Goal: Task Accomplishment & Management: Use online tool/utility

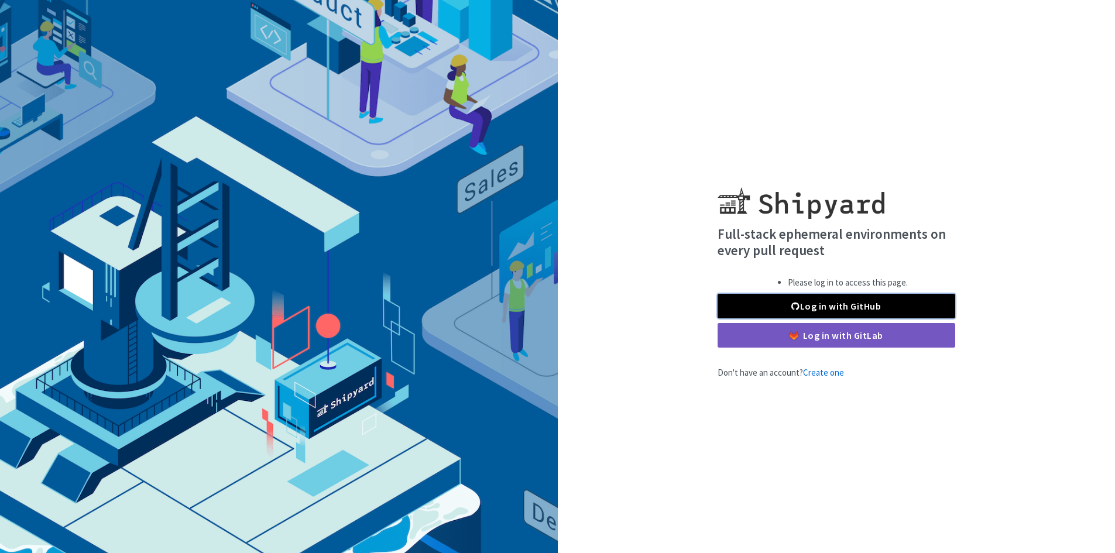
click at [741, 303] on link "Log in with GitHub" at bounding box center [837, 306] width 238 height 25
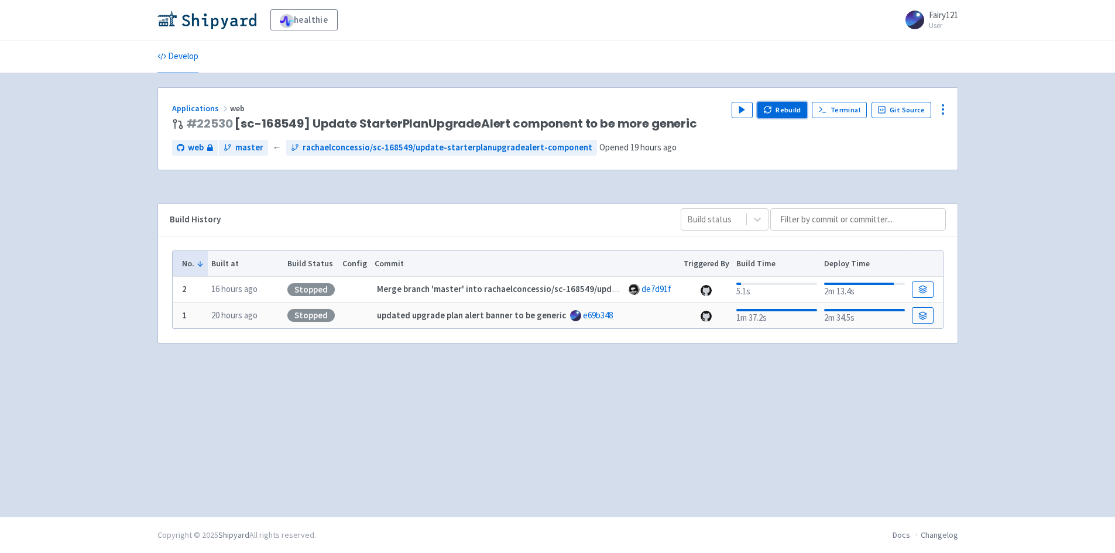
click at [772, 107] on icon "button" at bounding box center [767, 109] width 9 height 9
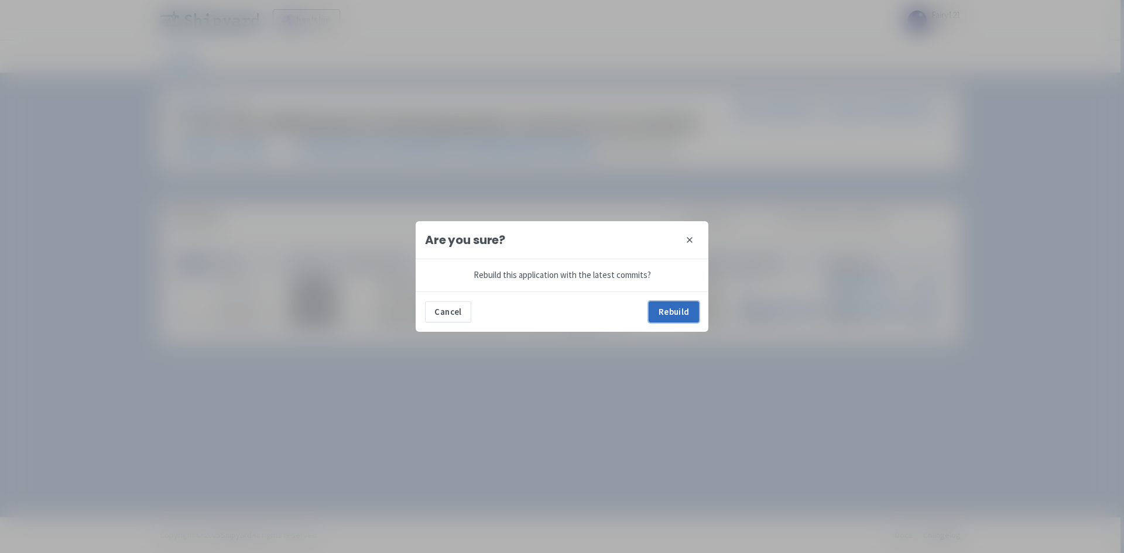
click at [668, 314] on button "Rebuild" at bounding box center [673, 311] width 50 height 21
